Goal: Task Accomplishment & Management: Manage account settings

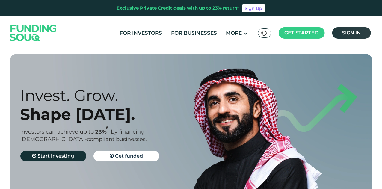
click at [347, 28] on link "Sign in" at bounding box center [351, 32] width 39 height 11
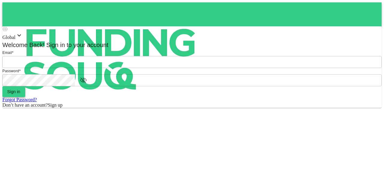
type input "mohanad.y.yasin@hotmail.com"
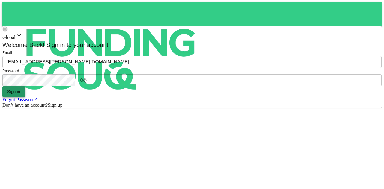
click at [25, 97] on button "Sign in" at bounding box center [13, 91] width 23 height 11
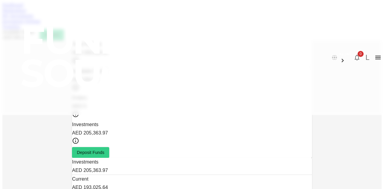
click at [26, 13] on link "Marketplace" at bounding box center [14, 10] width 24 height 5
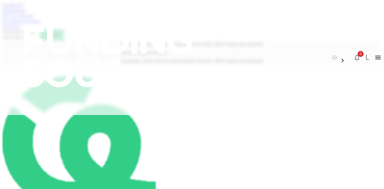
click at [146, 24] on div "Investment Settings" at bounding box center [191, 21] width 379 height 5
click at [40, 24] on link "Investment Settings" at bounding box center [21, 21] width 38 height 5
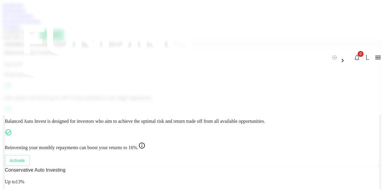
click at [40, 24] on link "Investment Settings" at bounding box center [21, 21] width 38 height 5
